Goal: Find specific page/section: Find specific page/section

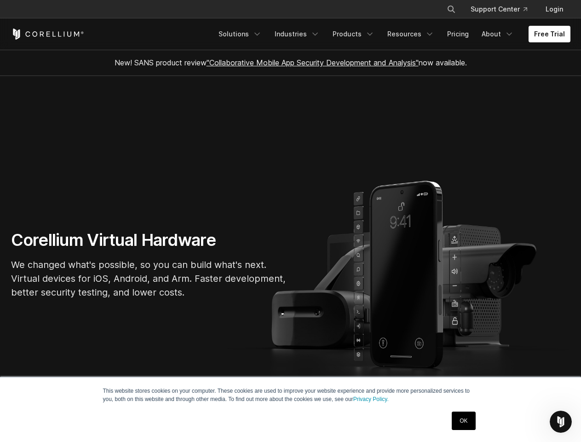
click at [290, 221] on section "Corellium Virtual Hardware We changed what's possible, so you can build what's …" at bounding box center [290, 268] width 581 height 384
click at [451, 9] on icon "Search" at bounding box center [451, 9] width 7 height 7
click at [451, 9] on div "×" at bounding box center [451, 8] width 9 height 14
click at [561, 421] on icon "Open Intercom Messenger" at bounding box center [560, 421] width 15 height 15
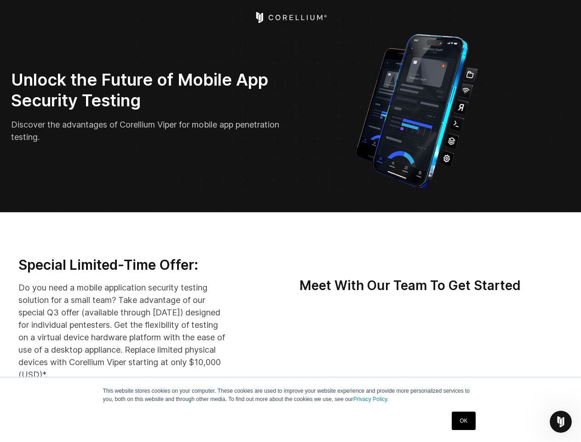
click at [561, 421] on icon "Open Intercom Messenger" at bounding box center [560, 421] width 15 height 15
